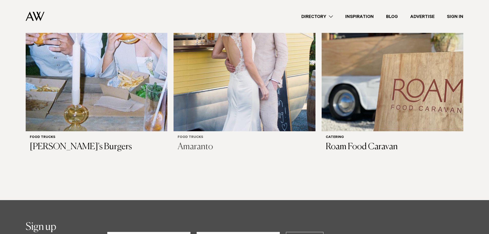
scroll to position [385, 0]
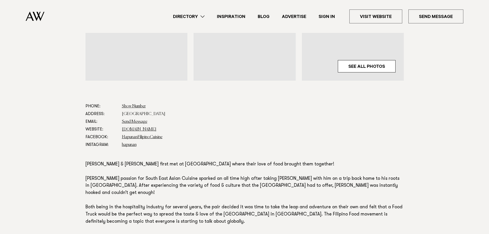
scroll to position [282, 0]
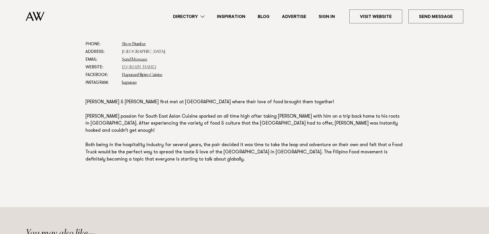
click at [141, 68] on link "[DOMAIN_NAME]" at bounding box center [139, 67] width 34 height 4
click at [183, 86] on dd "hapunan" at bounding box center [263, 83] width 282 height 8
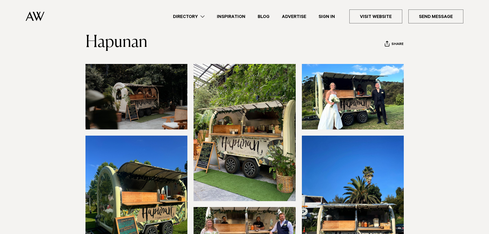
scroll to position [0, 0]
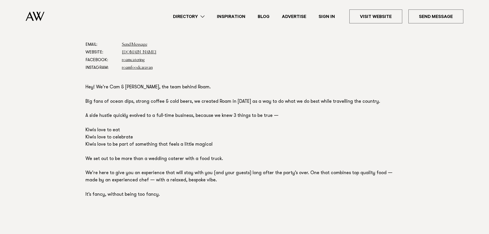
scroll to position [257, 0]
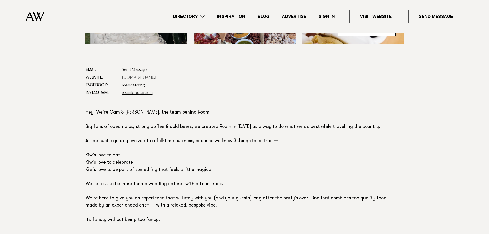
click at [133, 76] on link "roamfoodcaravan.nz" at bounding box center [139, 77] width 34 height 4
